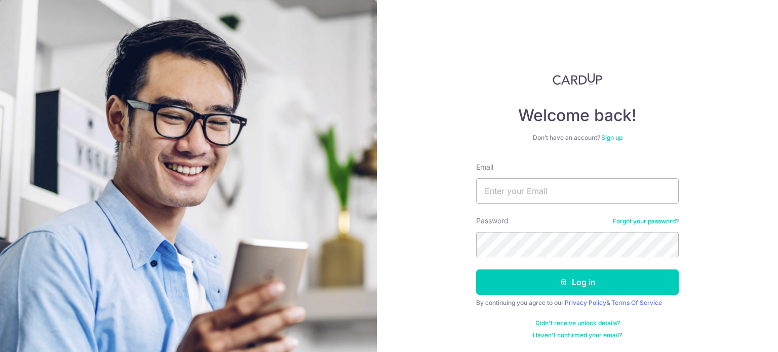
click at [529, 177] on div "Email" at bounding box center [577, 183] width 203 height 42
click at [529, 188] on input "Email" at bounding box center [577, 190] width 203 height 25
type input "[EMAIL_ADDRESS][DOMAIN_NAME]"
click at [476, 269] on button "Log in" at bounding box center [577, 281] width 203 height 25
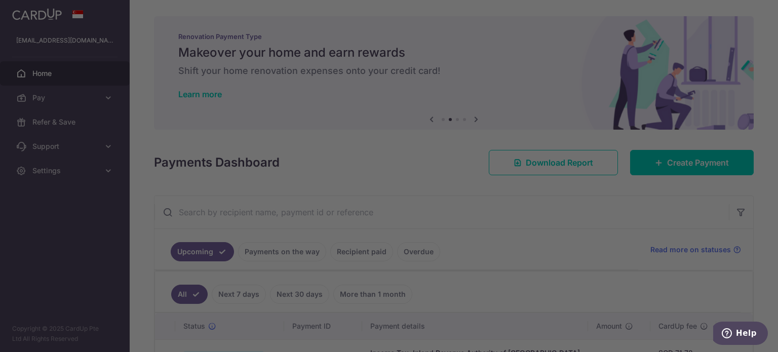
click at [578, 267] on div at bounding box center [392, 177] width 785 height 355
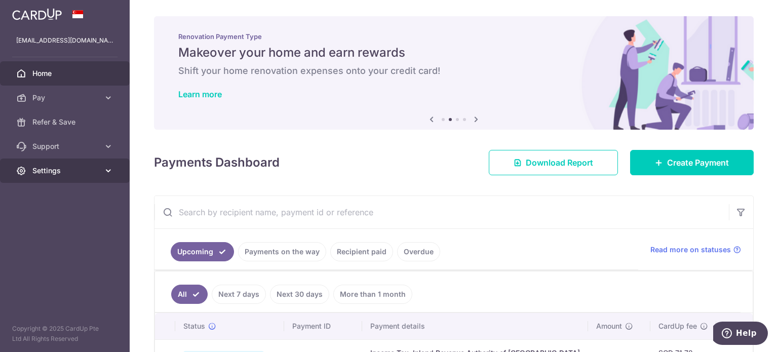
click at [65, 168] on span "Settings" at bounding box center [65, 171] width 67 height 10
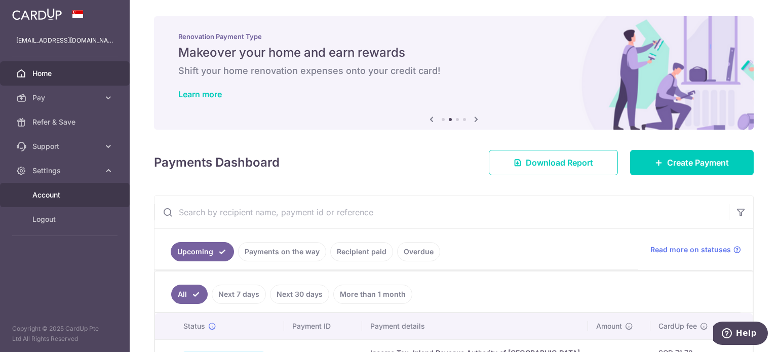
click at [66, 198] on span "Account" at bounding box center [65, 195] width 67 height 10
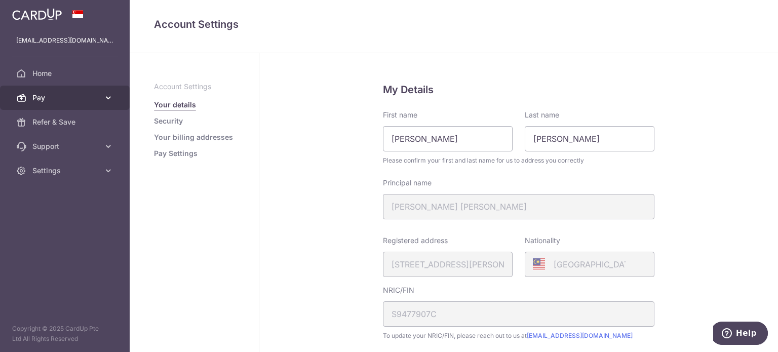
click at [56, 101] on span "Pay" at bounding box center [65, 98] width 67 height 10
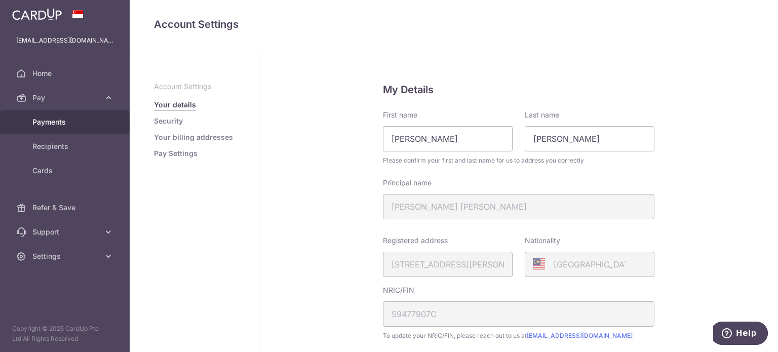
click at [58, 125] on span "Payments" at bounding box center [65, 122] width 67 height 10
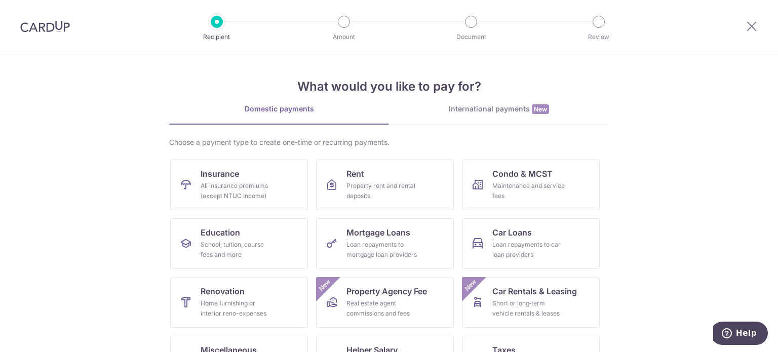
click at [478, 103] on div "What would you like to pay for? Domestic payments International payments New Ch…" at bounding box center [388, 253] width 439 height 400
click at [535, 107] on span "New" at bounding box center [540, 109] width 17 height 10
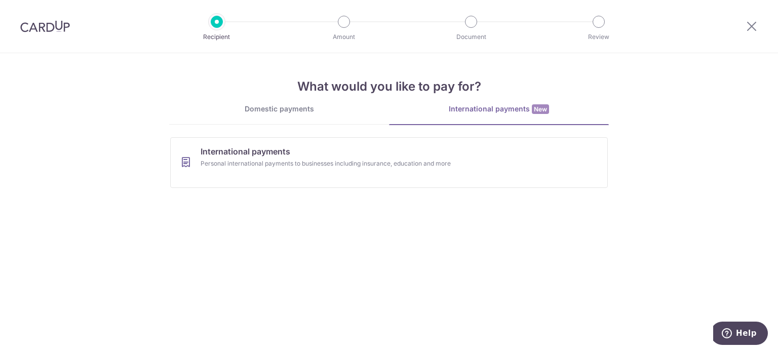
click at [312, 104] on div "Domestic payments" at bounding box center [279, 109] width 220 height 10
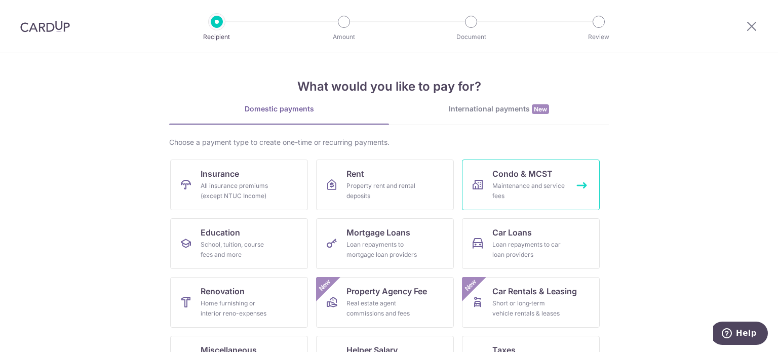
click at [520, 174] on span "Condo & MCST" at bounding box center [522, 174] width 60 height 12
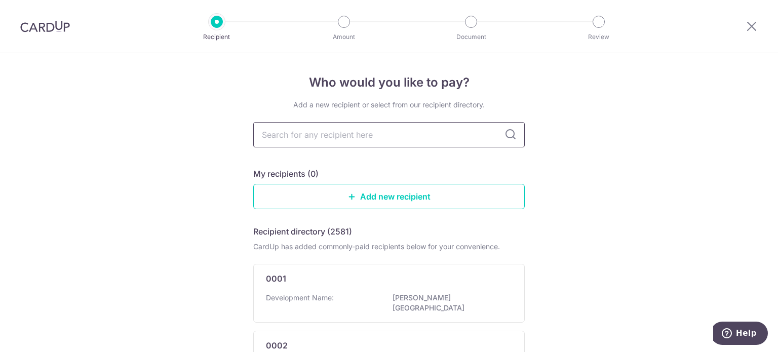
click at [414, 135] on input "text" at bounding box center [388, 134] width 271 height 25
click at [333, 189] on link "Add new recipient" at bounding box center [388, 196] width 271 height 25
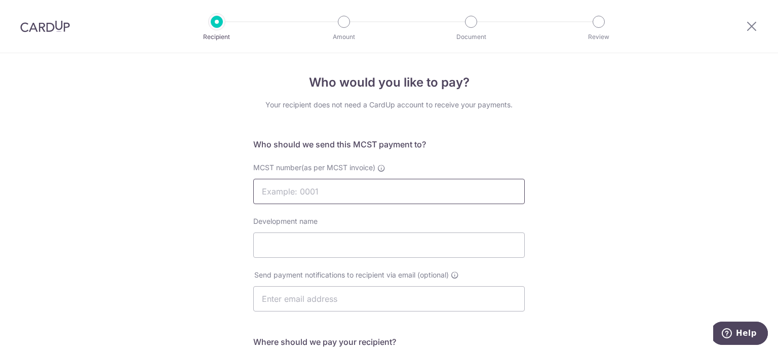
drag, startPoint x: 333, startPoint y: 189, endPoint x: 302, endPoint y: 193, distance: 31.7
click at [302, 193] on input "MCST number(as per MCST invoice)" at bounding box center [388, 191] width 271 height 25
click at [335, 186] on input "MCST number(as per MCST invoice)" at bounding box center [388, 191] width 271 height 25
type input "4900"
click at [322, 238] on input "Development name" at bounding box center [388, 244] width 271 height 25
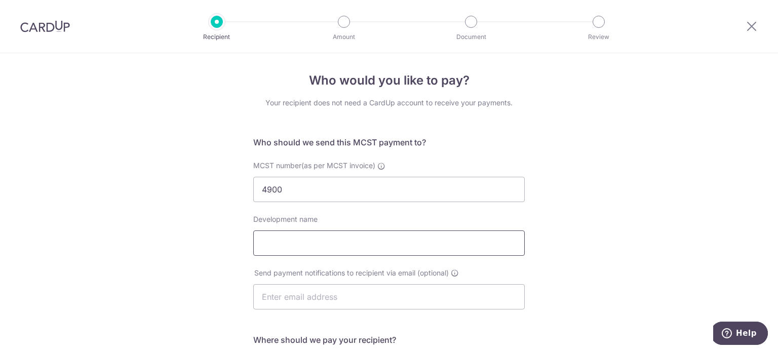
scroll to position [2, 0]
type input "[GEOGRAPHIC_DATA]"
click at [308, 302] on input "text" at bounding box center [388, 296] width 271 height 25
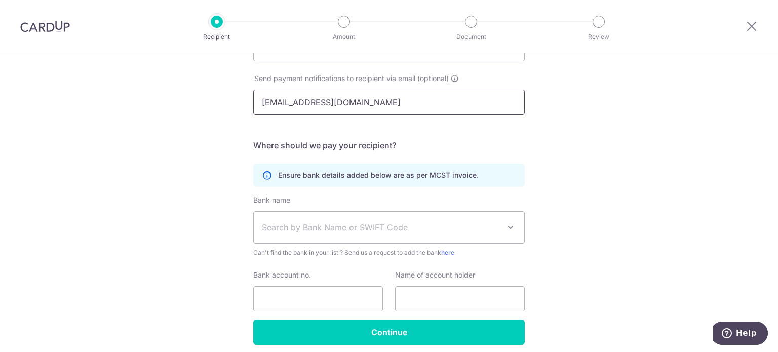
scroll to position [198, 0]
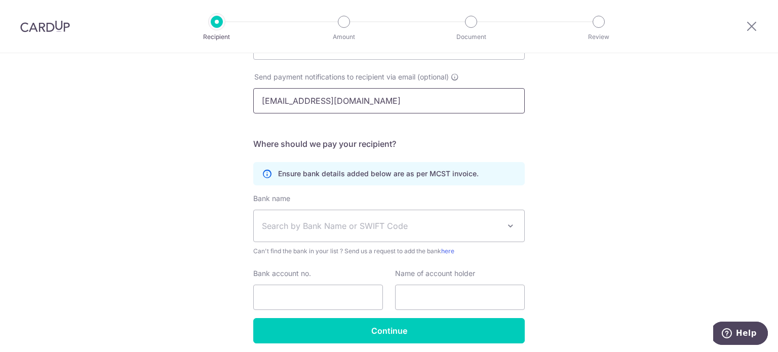
type input "chanjunweimy@gmail.com"
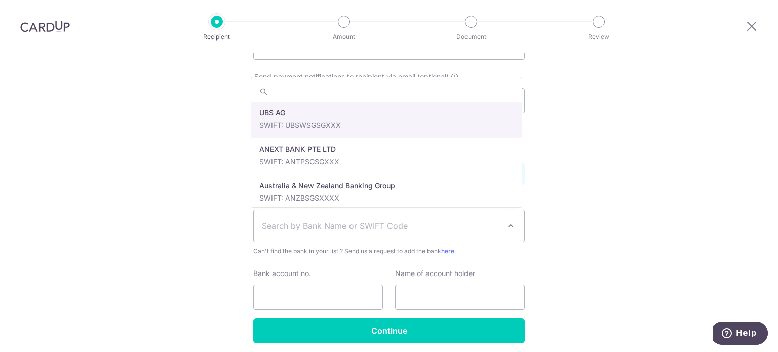
click at [384, 235] on span "Search by Bank Name or SWIFT Code" at bounding box center [389, 225] width 270 height 31
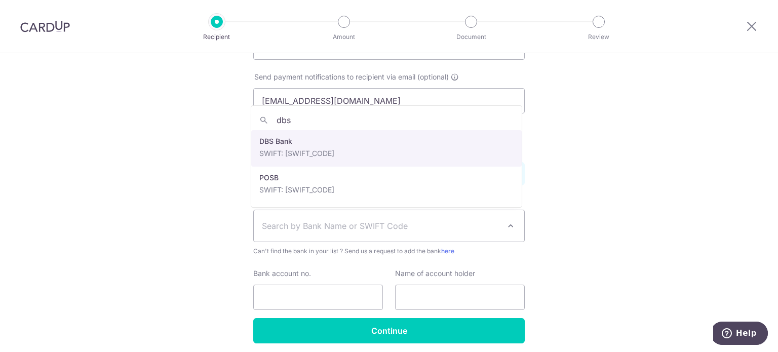
type input "dbs"
select select "6"
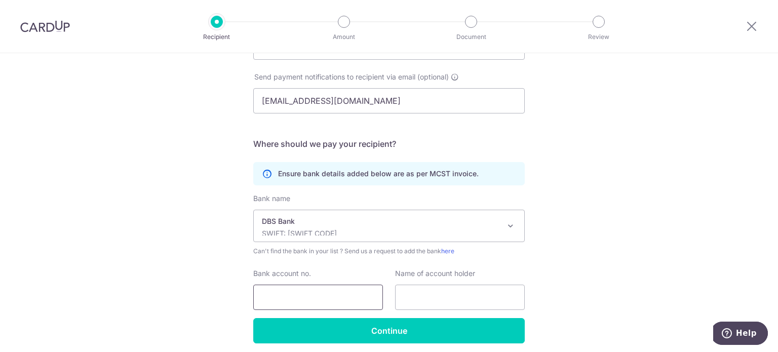
click at [299, 288] on input "Bank account no." at bounding box center [318, 297] width 130 height 25
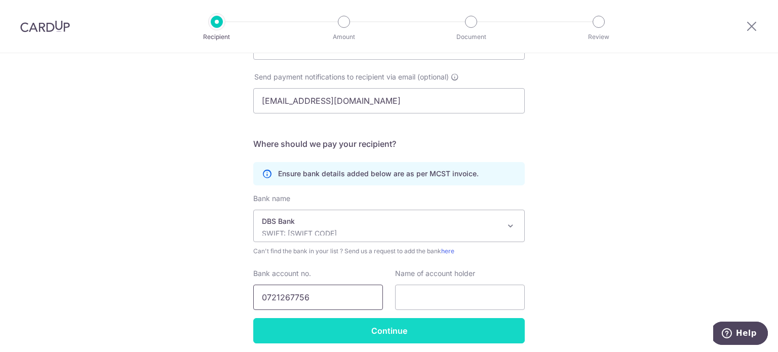
type input "0721267756"
click at [463, 327] on input "Continue" at bounding box center [388, 330] width 271 height 25
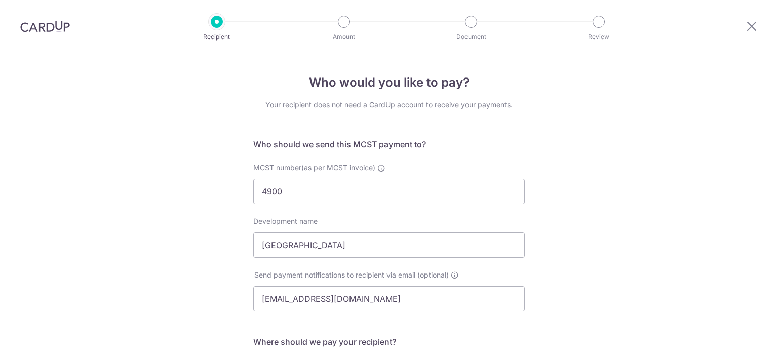
scroll to position [261, 0]
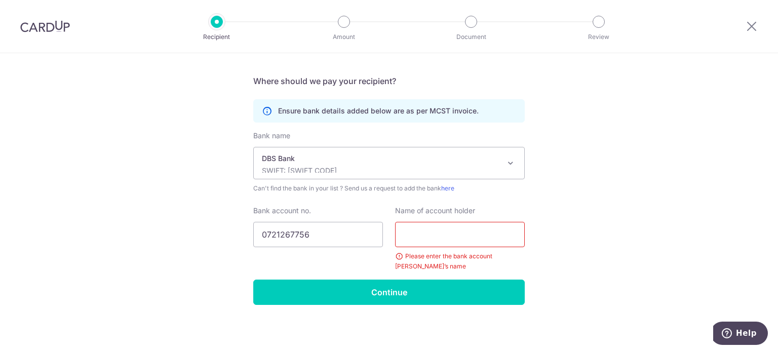
click at [446, 237] on input "text" at bounding box center [460, 234] width 130 height 25
type input "Management Corporation Strata Title Plan No.4900"
click at [575, 257] on div "Who would you like to pay? Your recipient does not need a CardUp account to rec…" at bounding box center [389, 72] width 778 height 560
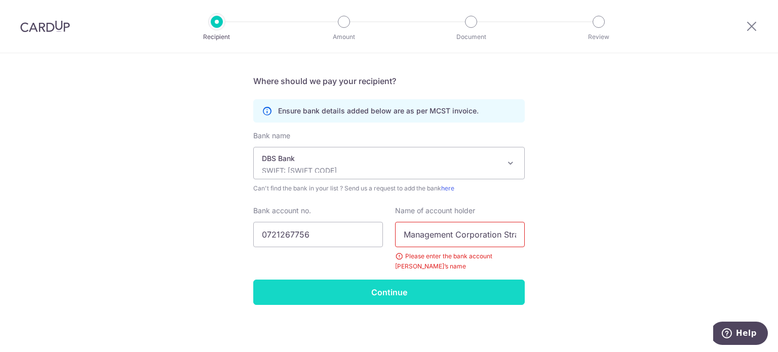
click at [490, 281] on input "Continue" at bounding box center [388, 291] width 271 height 25
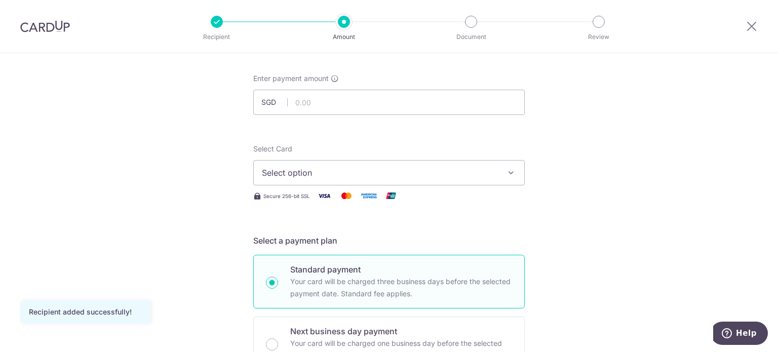
scroll to position [42, 0]
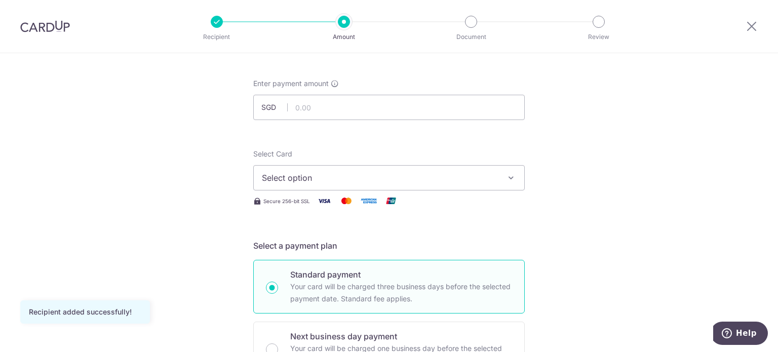
click at [441, 184] on button "Select option" at bounding box center [388, 177] width 271 height 25
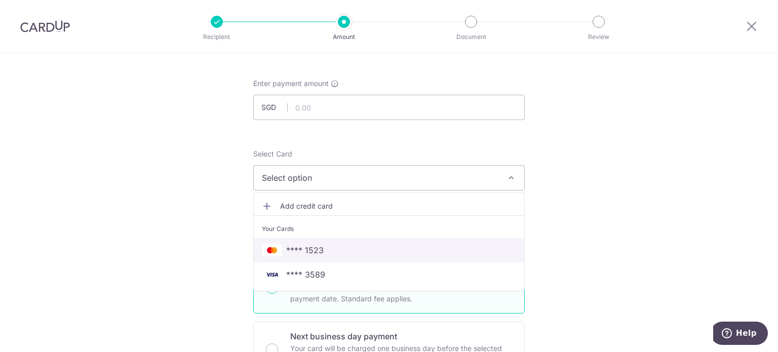
click at [410, 255] on span "**** 1523" at bounding box center [389, 250] width 254 height 12
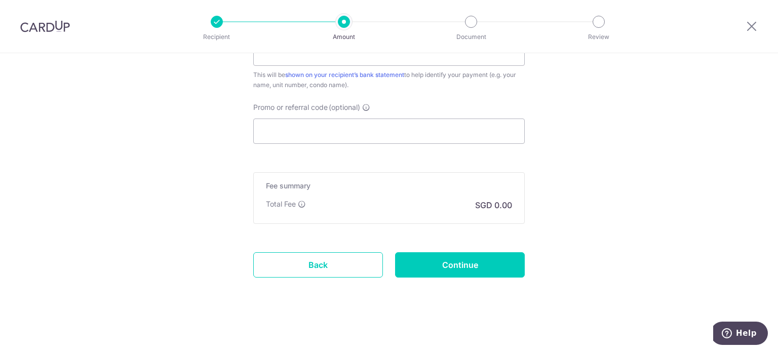
scroll to position [616, 0]
click at [367, 129] on input "Promo or referral code (optional)" at bounding box center [388, 130] width 271 height 25
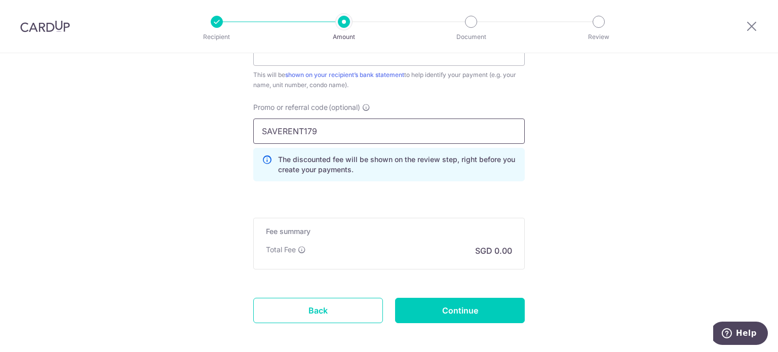
type input "SAVERENT179"
click at [413, 97] on div "Payment reference This will be shown on your recipient’s bank statement to help…" at bounding box center [388, 106] width 271 height 165
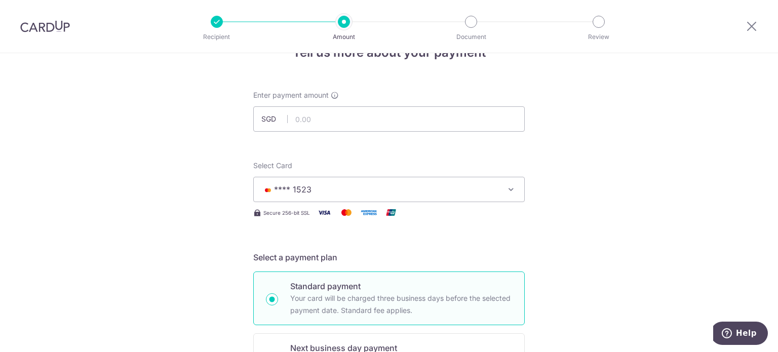
scroll to position [3, 0]
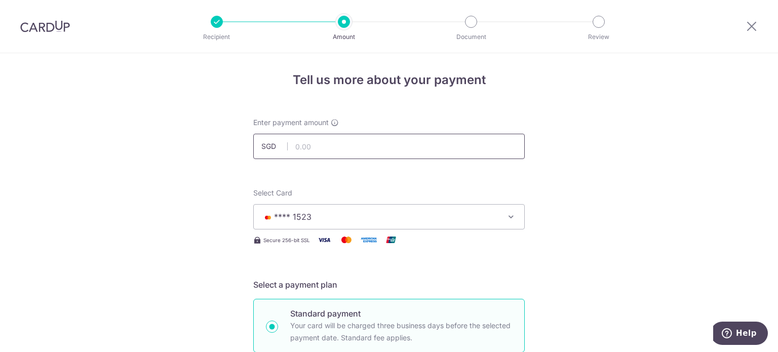
click at [379, 154] on input "text" at bounding box center [388, 146] width 271 height 25
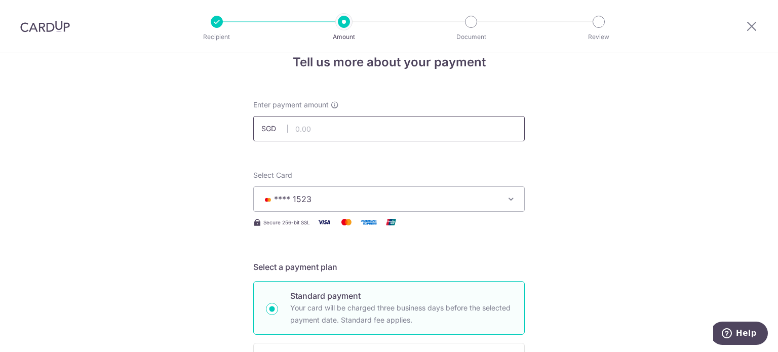
scroll to position [22, 0]
type input "1,530.36"
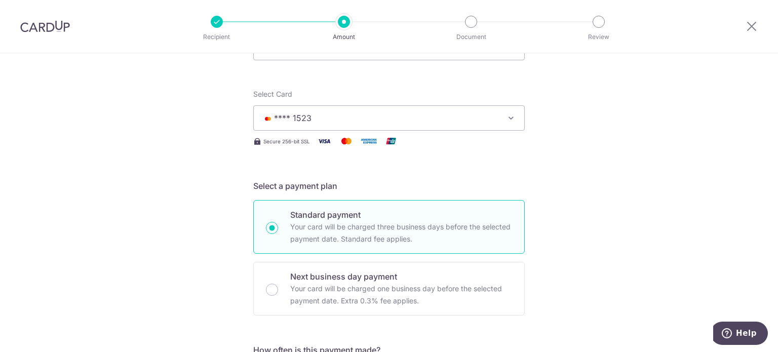
scroll to position [103, 0]
click at [342, 115] on span "**** 1523" at bounding box center [380, 116] width 236 height 12
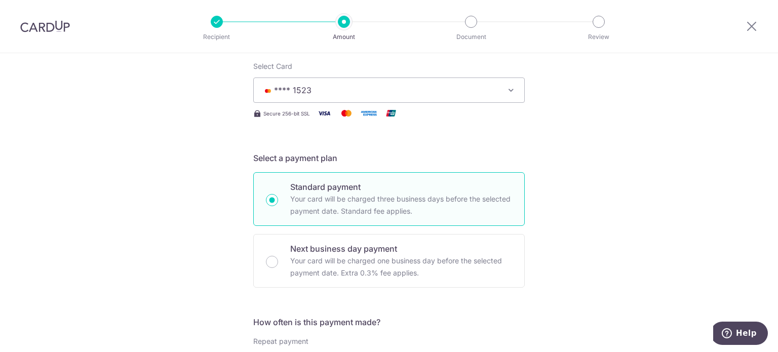
scroll to position [130, 0]
click at [297, 82] on button "**** 1523" at bounding box center [388, 89] width 271 height 25
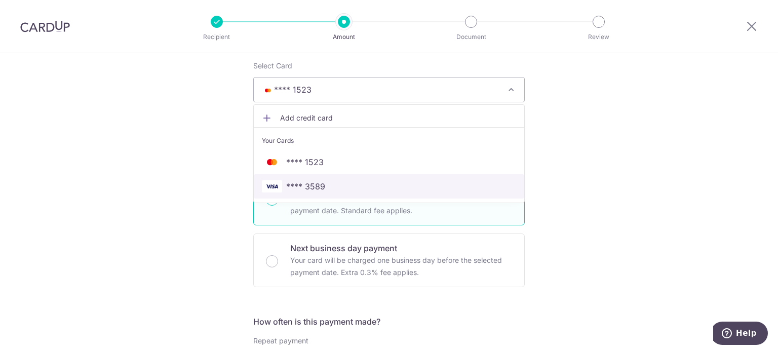
click at [300, 188] on span "**** 3589" at bounding box center [305, 186] width 39 height 12
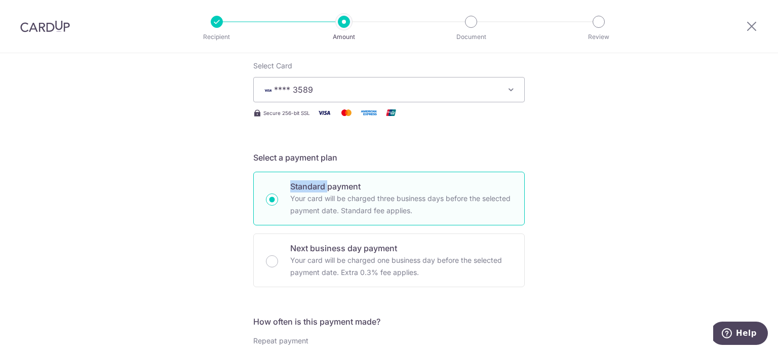
click at [300, 188] on p "Standard payment" at bounding box center [401, 186] width 222 height 12
click at [278, 193] on input "Standard payment Your card will be charged three business days before the selec…" at bounding box center [272, 199] width 12 height 12
radio input "true"
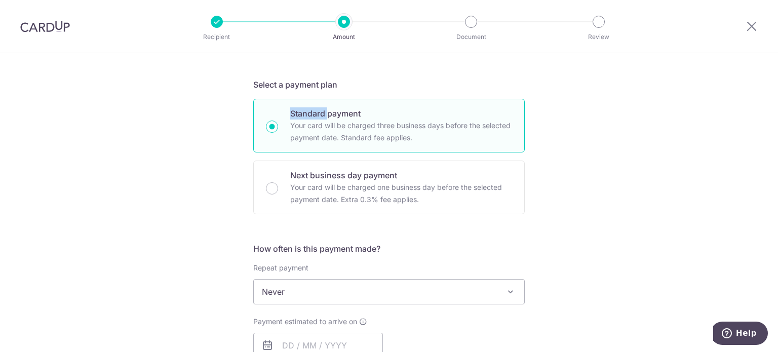
scroll to position [288, 0]
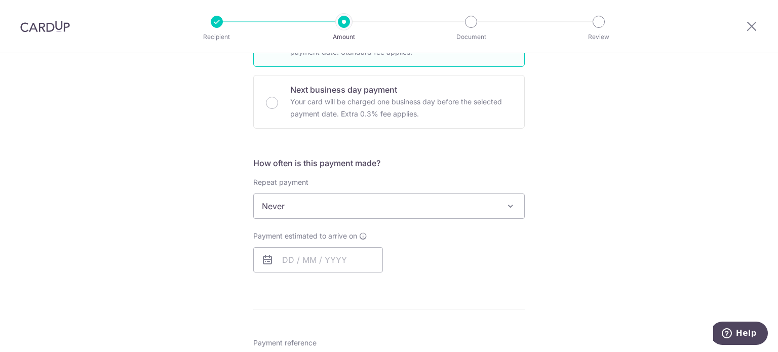
click at [182, 160] on div "Tell us more about your payment Enter payment amount SGD 1,530.36 1530.36 Recip…" at bounding box center [389, 238] width 778 height 947
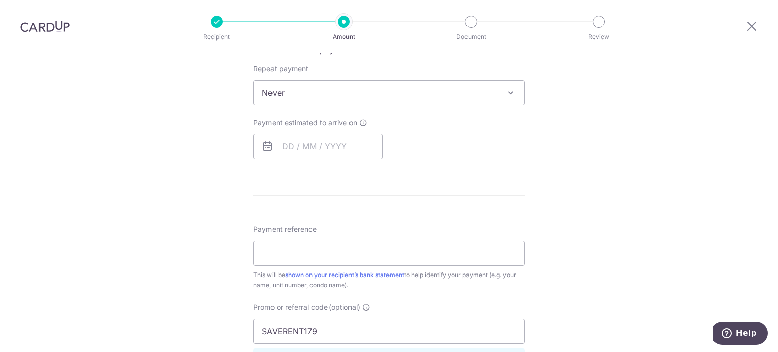
scroll to position [405, 0]
click at [296, 141] on input "text" at bounding box center [318, 142] width 130 height 25
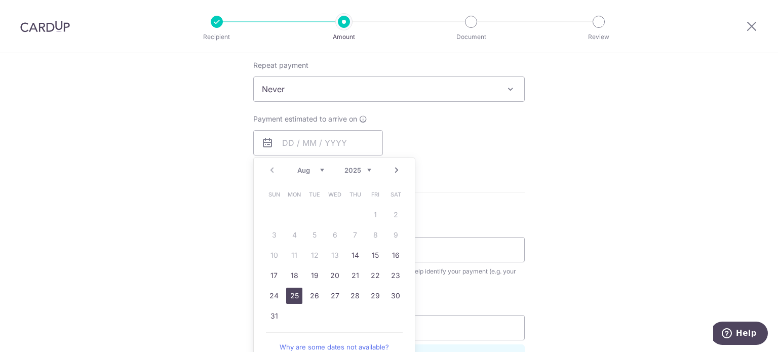
click at [287, 291] on link "25" at bounding box center [294, 296] width 16 height 16
type input "25/08/2025"
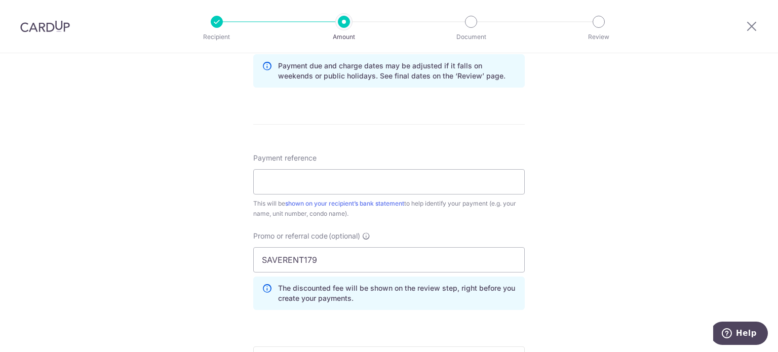
scroll to position [529, 0]
click at [309, 176] on input "Payment reference" at bounding box center [388, 181] width 271 height 25
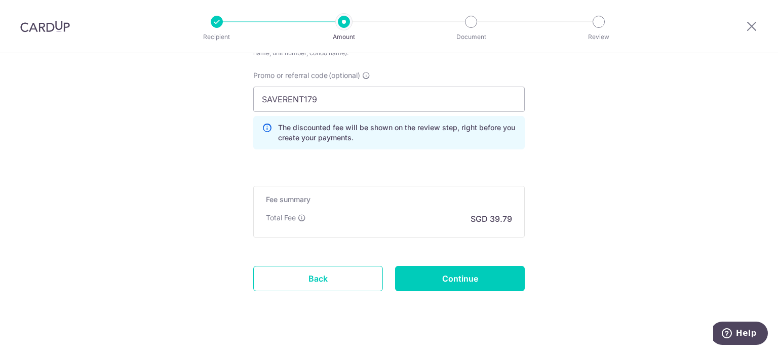
scroll to position [703, 0]
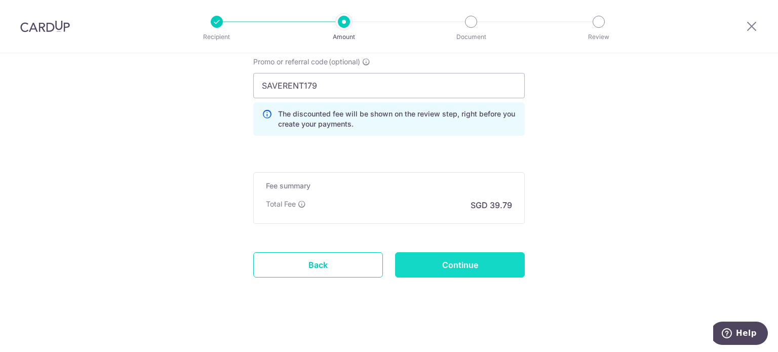
type input "012-02-34"
click at [452, 269] on input "Continue" at bounding box center [460, 264] width 130 height 25
type input "Create Schedule"
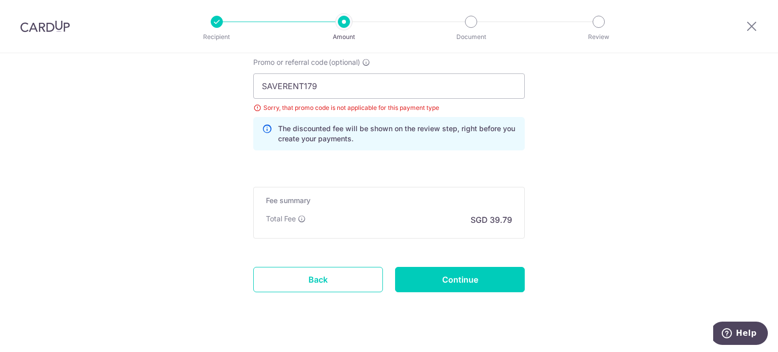
scroll to position [703, 0]
click at [335, 95] on input "SAVERENT179" at bounding box center [388, 85] width 271 height 25
type input "OFF255"
click at [488, 277] on input "Continue" at bounding box center [460, 278] width 130 height 25
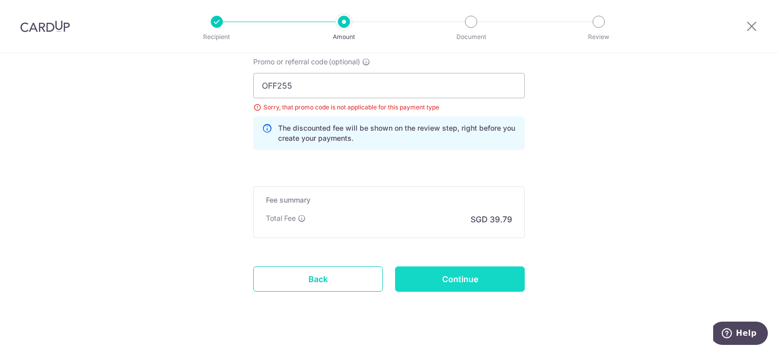
type input "Update Schedule"
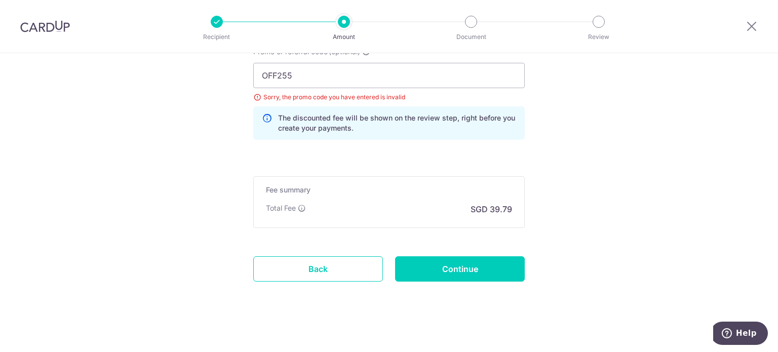
scroll to position [712, 0]
click at [297, 74] on input "OFF255" at bounding box center [388, 76] width 271 height 25
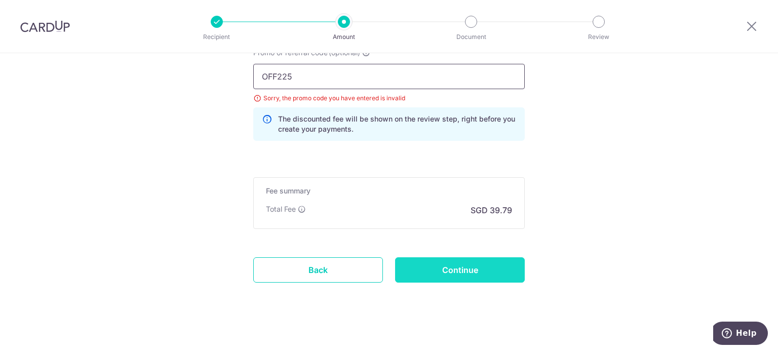
type input "OFF225"
click at [444, 273] on input "Continue" at bounding box center [460, 269] width 130 height 25
type input "Update Schedule"
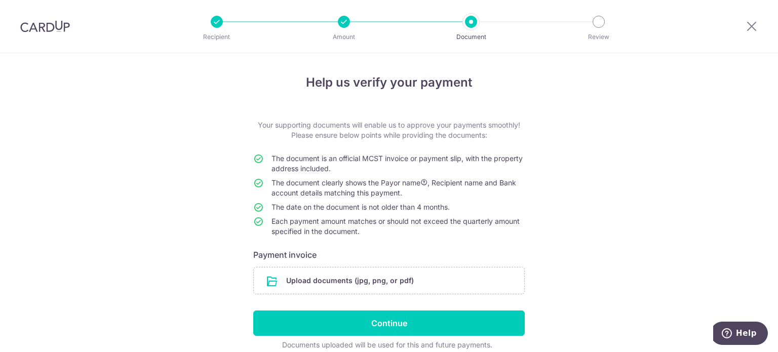
click at [348, 24] on div at bounding box center [344, 22] width 12 height 12
click at [353, 26] on li "Document" at bounding box center [413, 22] width 127 height 12
click at [337, 22] on li "Amount" at bounding box center [286, 22] width 127 height 12
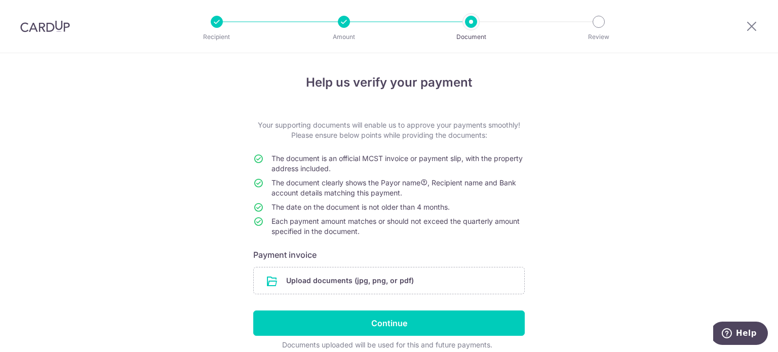
click at [342, 22] on div at bounding box center [344, 22] width 12 height 12
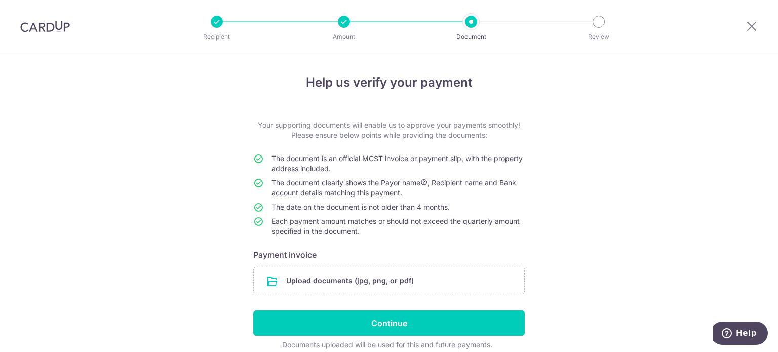
click at [342, 22] on div at bounding box center [344, 22] width 12 height 12
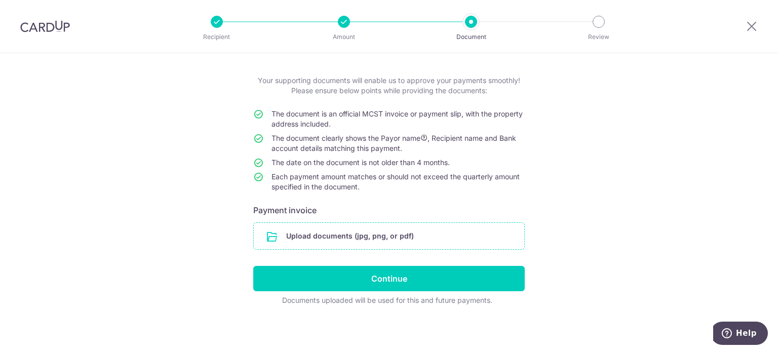
click at [365, 228] on input "file" at bounding box center [389, 236] width 270 height 26
click at [384, 226] on input "file" at bounding box center [389, 236] width 270 height 26
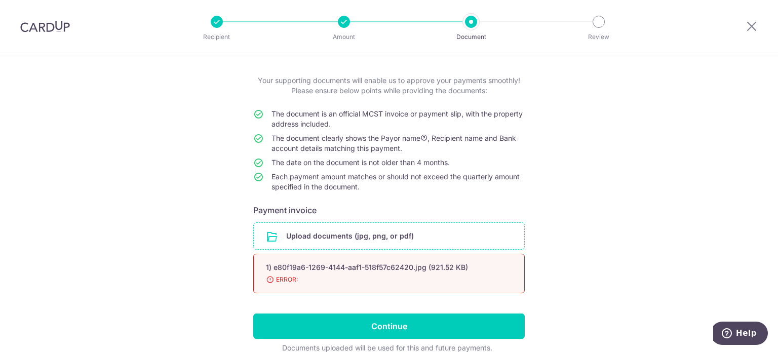
scroll to position [81, 0]
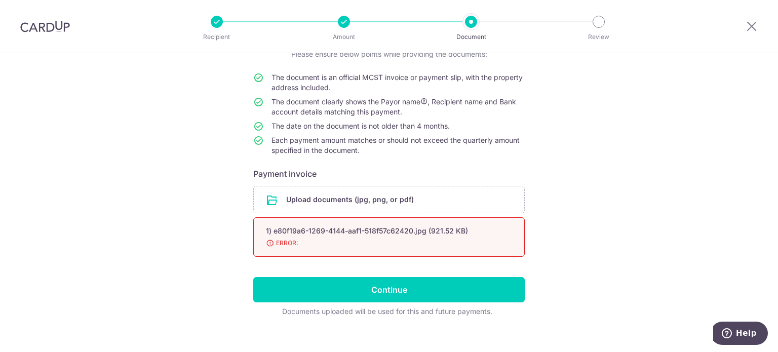
click at [284, 255] on div "1) e80f19a6-1269-4144-aaf1-518f57c62420.jpg (921.52 KB) 98% ERROR:" at bounding box center [388, 236] width 271 height 39
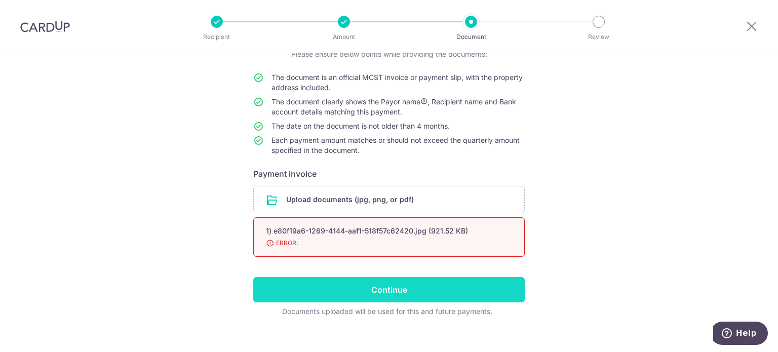
click at [354, 300] on input "Continue" at bounding box center [388, 289] width 271 height 25
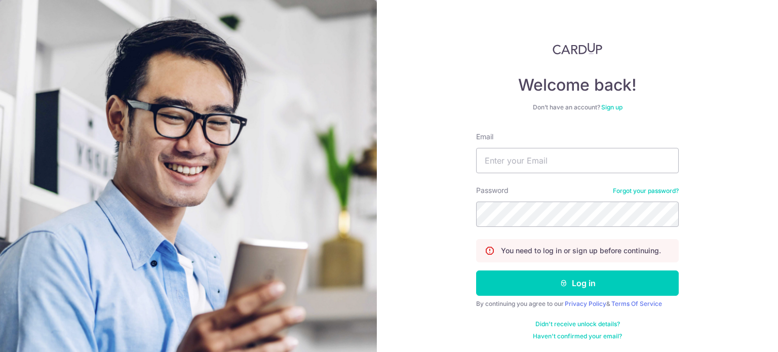
scroll to position [30, 0]
click at [527, 156] on input "Email" at bounding box center [577, 160] width 203 height 25
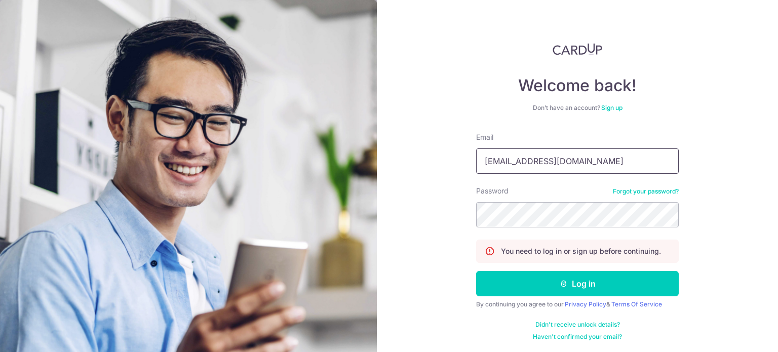
type input "chanjunweimy@gmail.com"
click at [476, 271] on button "Log in" at bounding box center [577, 283] width 203 height 25
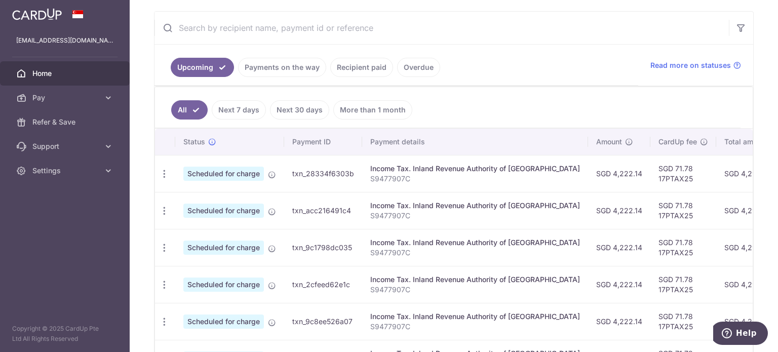
scroll to position [0, 18]
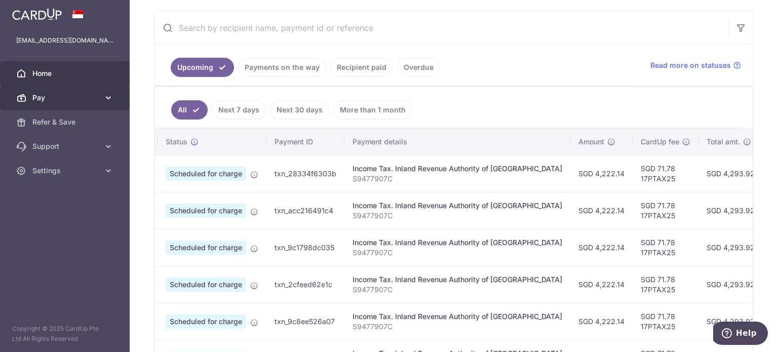
click at [56, 99] on span "Pay" at bounding box center [65, 98] width 67 height 10
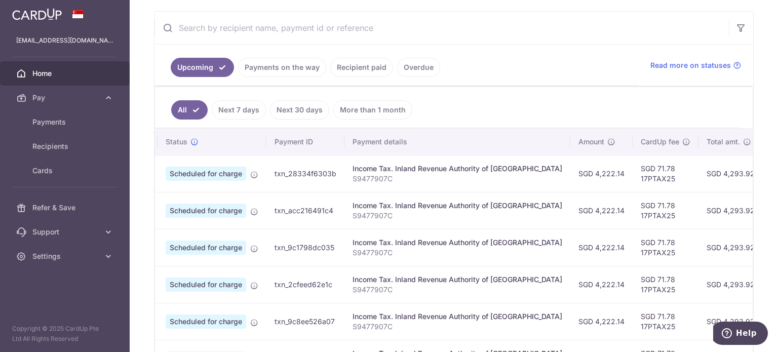
click at [63, 123] on div at bounding box center [392, 177] width 785 height 355
click at [63, 123] on span "Payments" at bounding box center [65, 122] width 67 height 10
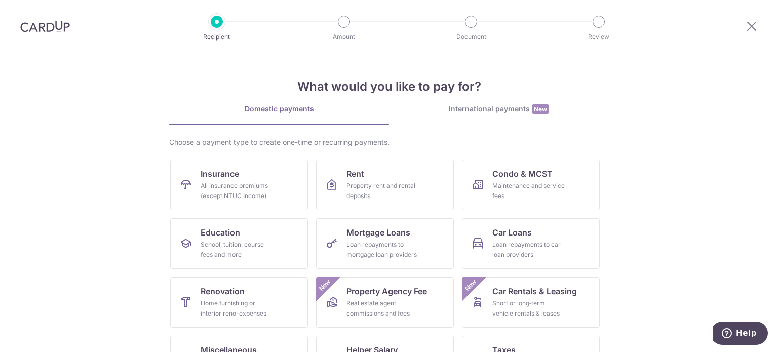
scroll to position [62, 0]
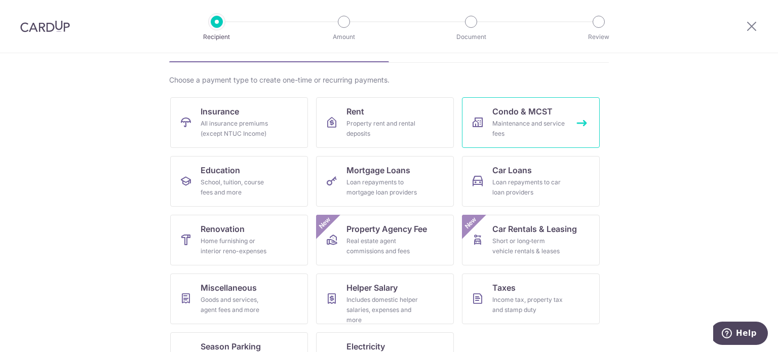
click at [554, 132] on div "Maintenance and service fees" at bounding box center [528, 128] width 73 height 20
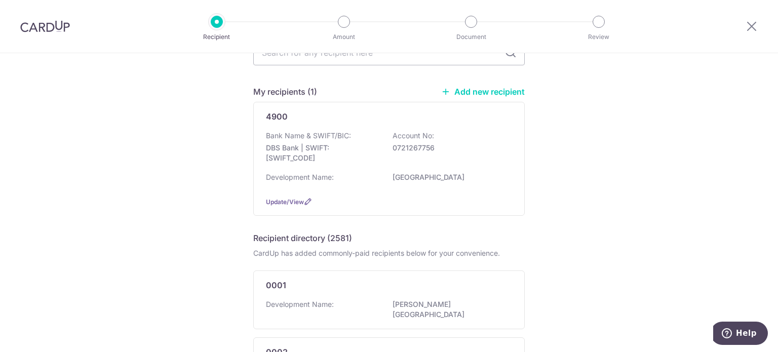
scroll to position [60, 0]
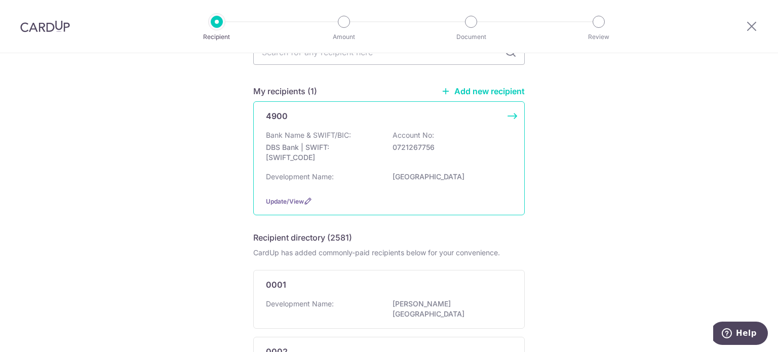
click at [473, 130] on div "Bank Name & SWIFT/BIC: DBS Bank | SWIFT: [SWIFT_CODE] Account No: 0721267756" at bounding box center [389, 148] width 246 height 37
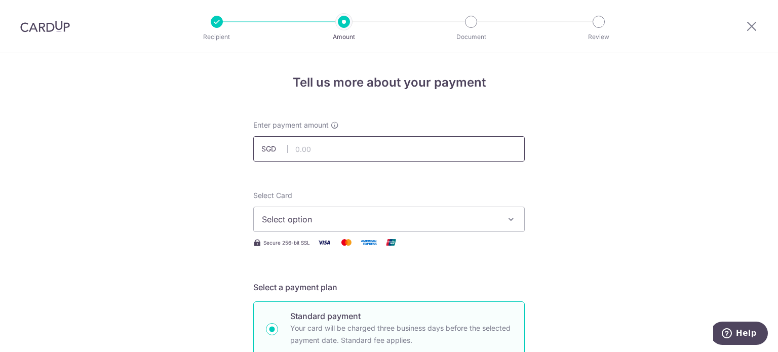
click at [377, 156] on input "text" at bounding box center [388, 148] width 271 height 25
click at [365, 155] on input "text" at bounding box center [388, 147] width 271 height 25
click at [365, 155] on input "1" at bounding box center [388, 147] width 271 height 25
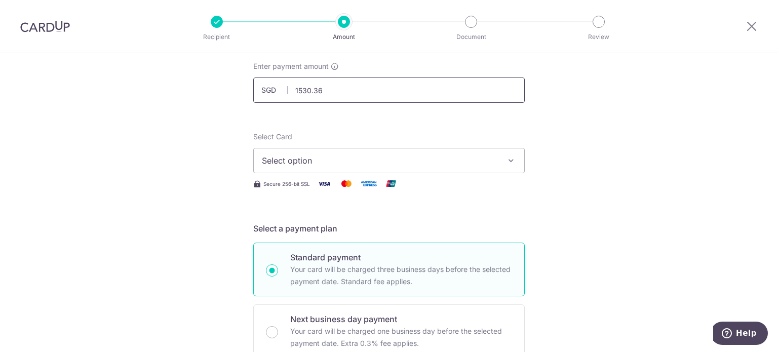
scroll to position [67, 0]
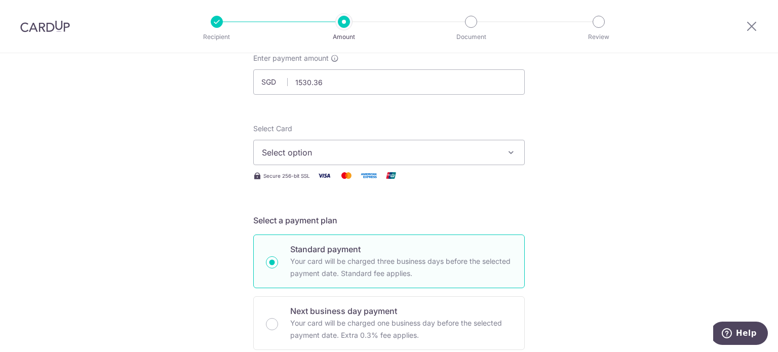
type input "1,530.36"
click at [349, 147] on span "Select option" at bounding box center [380, 152] width 236 height 12
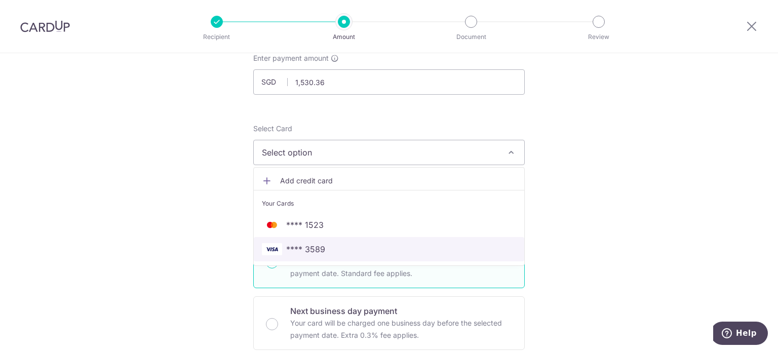
click at [332, 247] on span "**** 3589" at bounding box center [389, 249] width 254 height 12
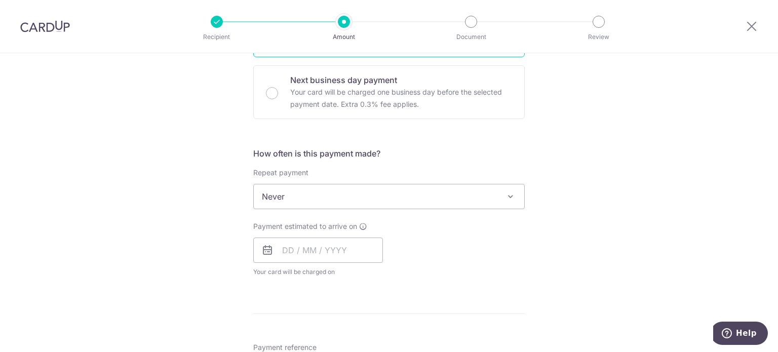
scroll to position [298, 0]
click at [286, 257] on input "text" at bounding box center [318, 249] width 130 height 25
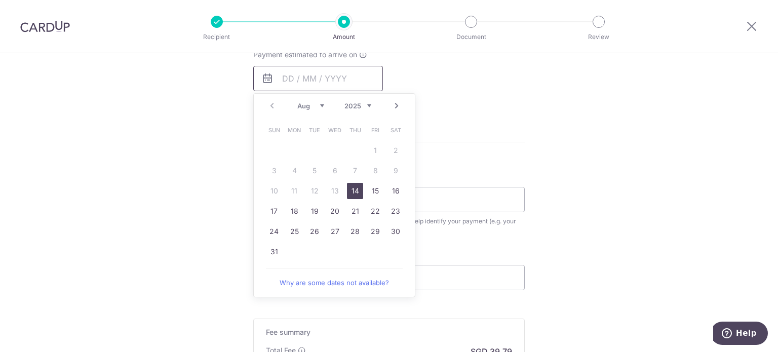
scroll to position [471, 0]
click at [288, 210] on link "18" at bounding box center [294, 210] width 16 height 16
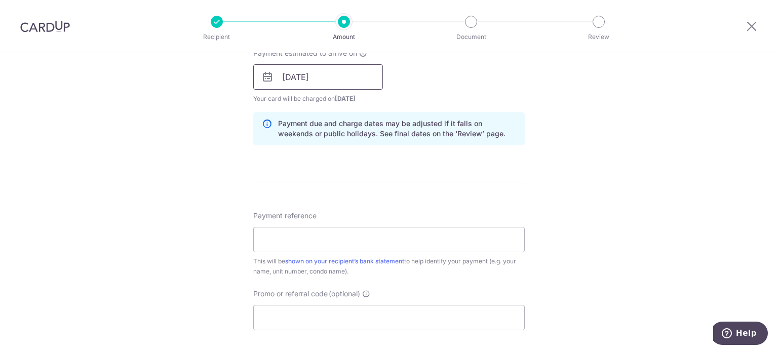
click at [335, 73] on input "[DATE]" at bounding box center [318, 76] width 130 height 25
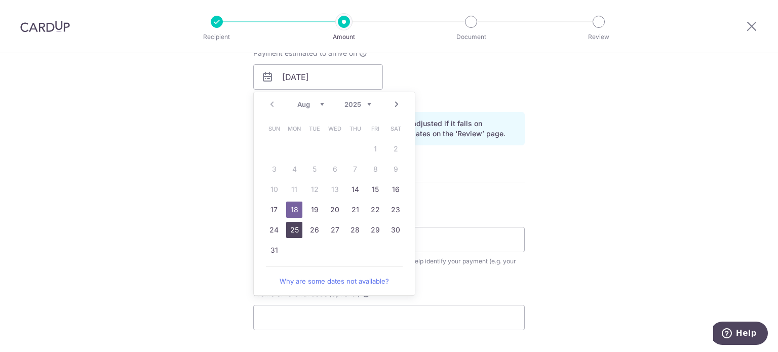
click at [290, 233] on link "25" at bounding box center [294, 230] width 16 height 16
type input "[DATE]"
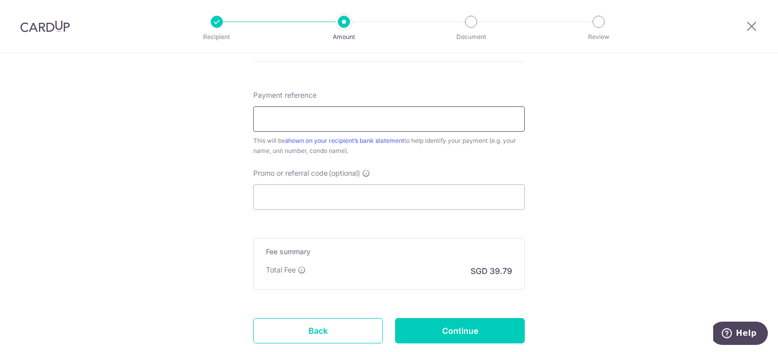
scroll to position [593, 0]
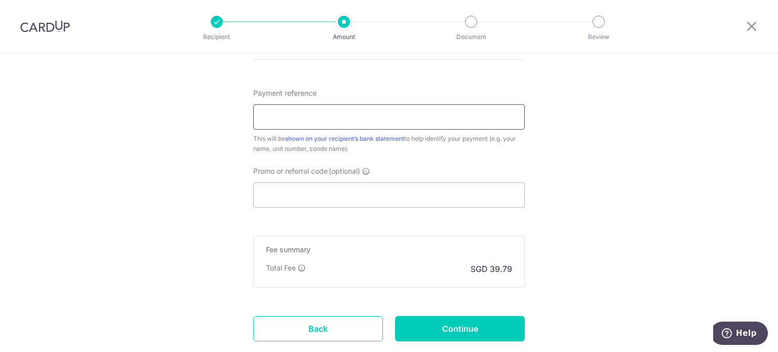
click at [308, 108] on input "Payment reference" at bounding box center [388, 116] width 271 height 25
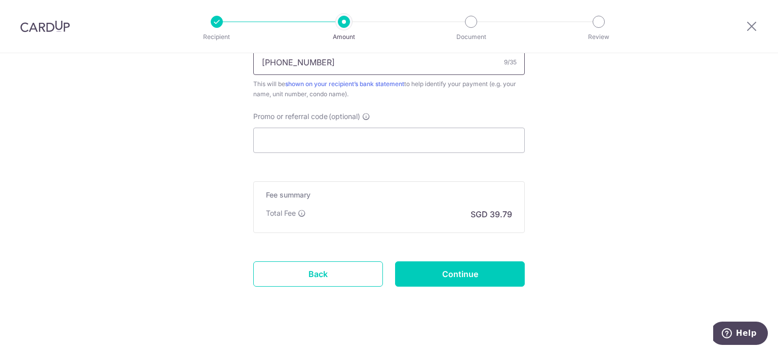
scroll to position [657, 0]
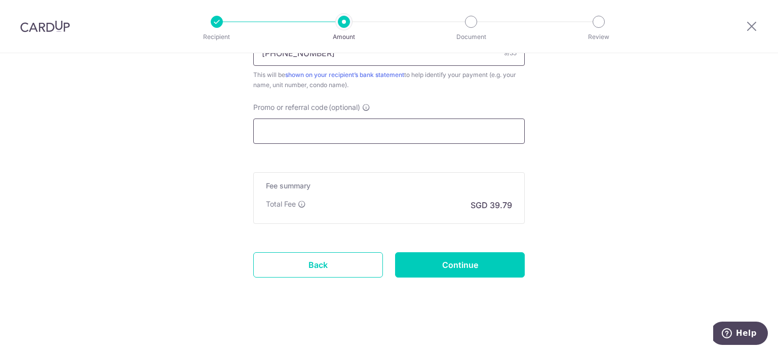
type input "[PHONE_NUMBER]"
click at [308, 124] on input "Promo or referral code (optional)" at bounding box center [388, 130] width 271 height 25
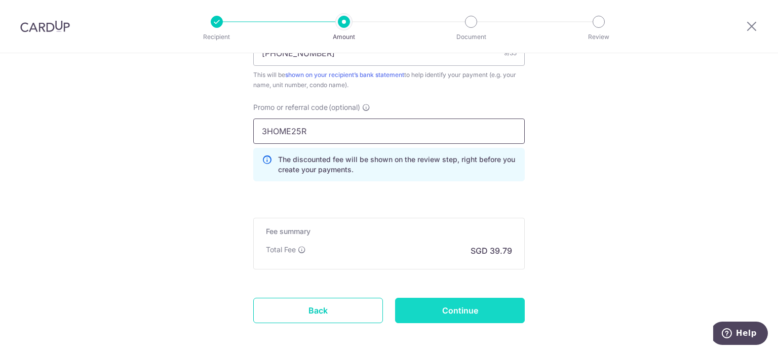
type input "3HOME25R"
click at [448, 303] on input "Continue" at bounding box center [460, 310] width 130 height 25
type input "Create Schedule"
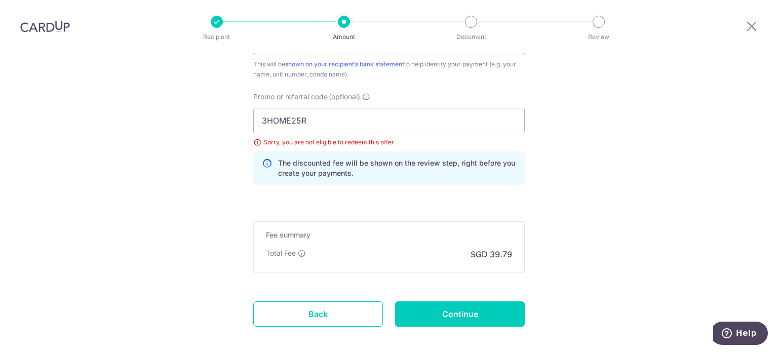
scroll to position [653, 0]
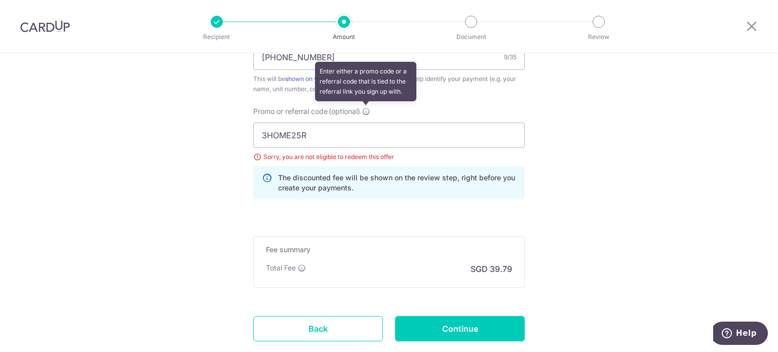
click at [367, 111] on icon at bounding box center [366, 111] width 8 height 8
click at [367, 123] on input "3HOME25R" at bounding box center [388, 135] width 271 height 25
